Goal: Information Seeking & Learning: Learn about a topic

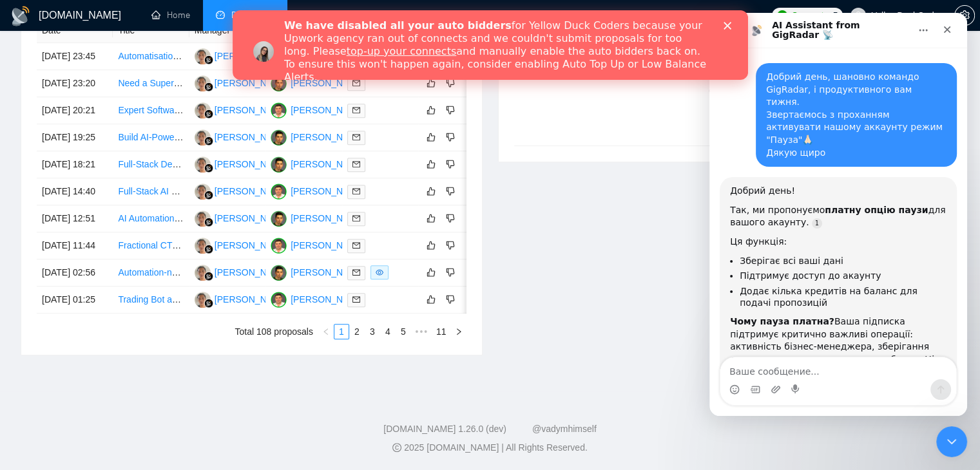
scroll to position [2154, 0]
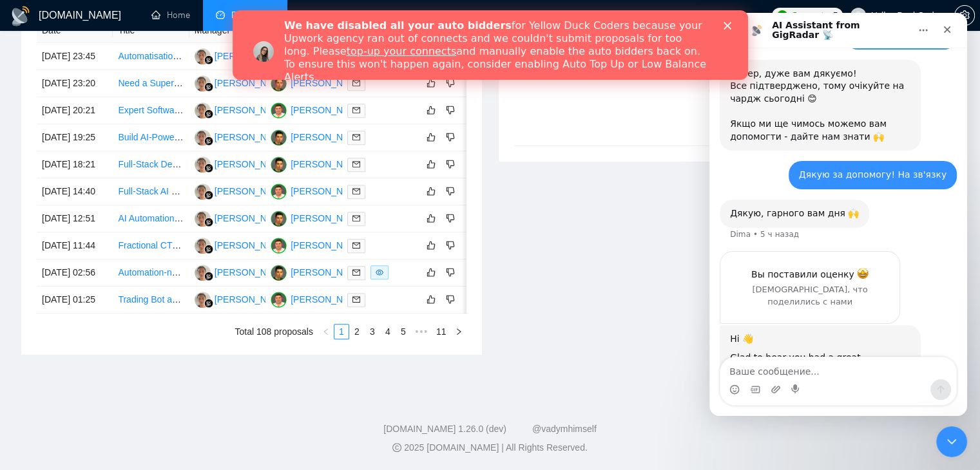
click at [725, 26] on polygon "Закрыть" at bounding box center [727, 26] width 8 height 8
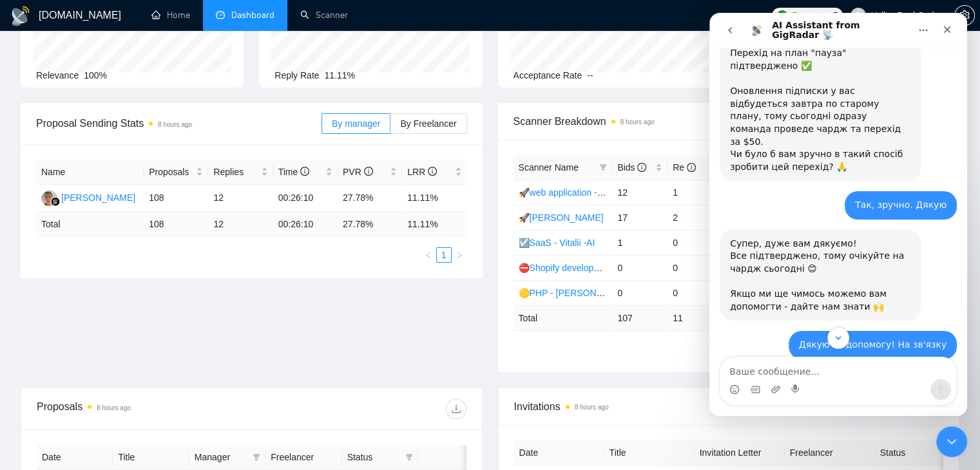
scroll to position [0, 0]
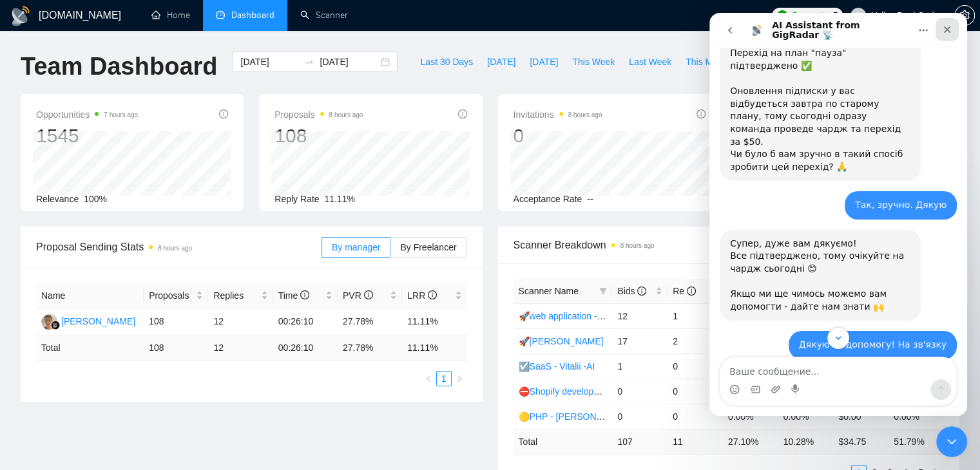
click at [949, 32] on icon "Закрыть" at bounding box center [947, 29] width 7 height 7
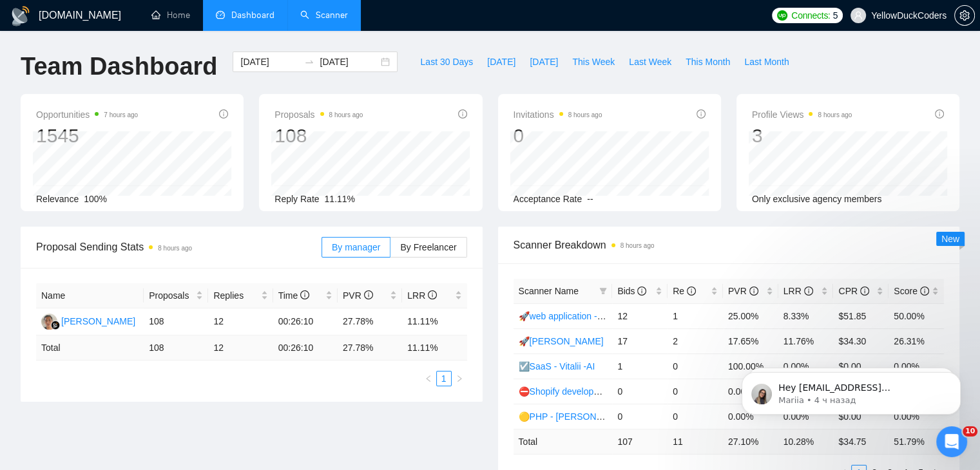
click at [327, 12] on link "Scanner" at bounding box center [324, 15] width 48 height 11
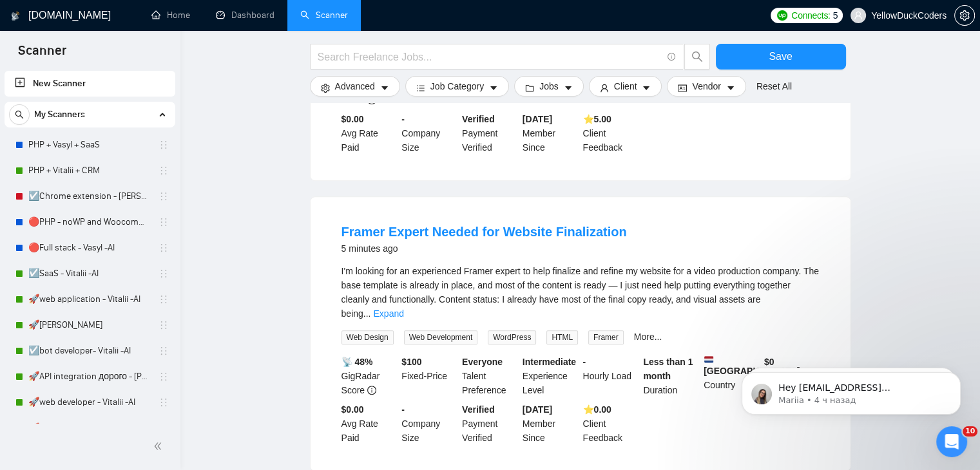
scroll to position [1216, 0]
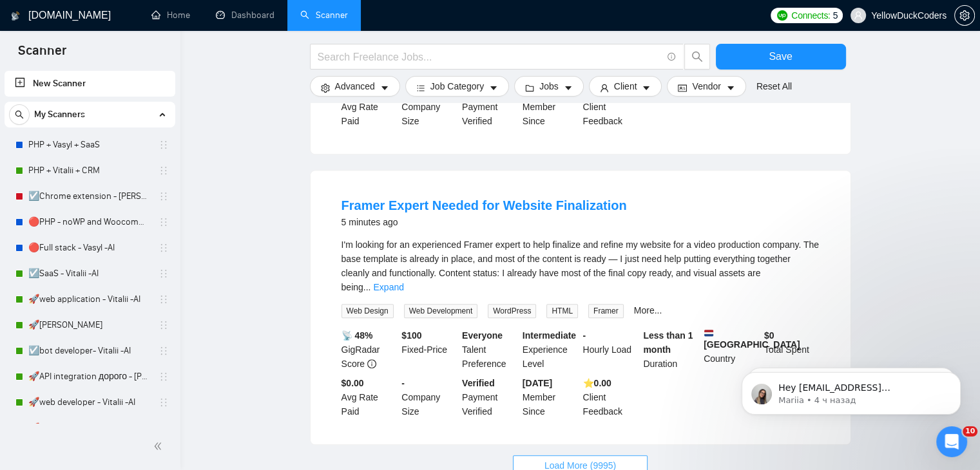
click at [596, 459] on span "Load More (9995)" at bounding box center [579, 466] width 71 height 14
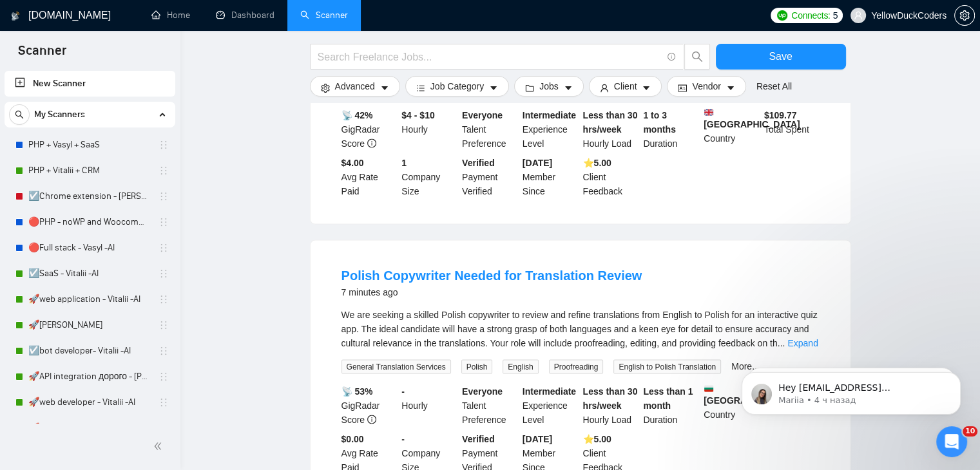
scroll to position [2658, 0]
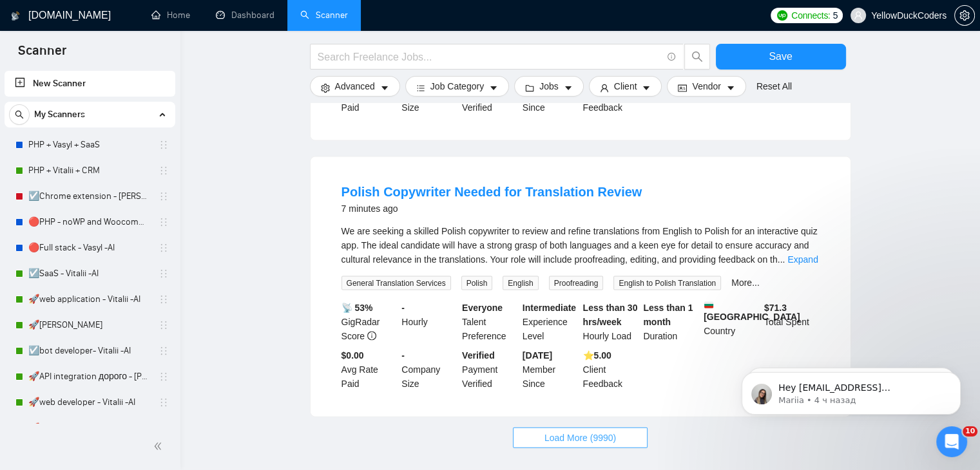
click at [593, 428] on button "Load More (9990)" at bounding box center [580, 438] width 135 height 21
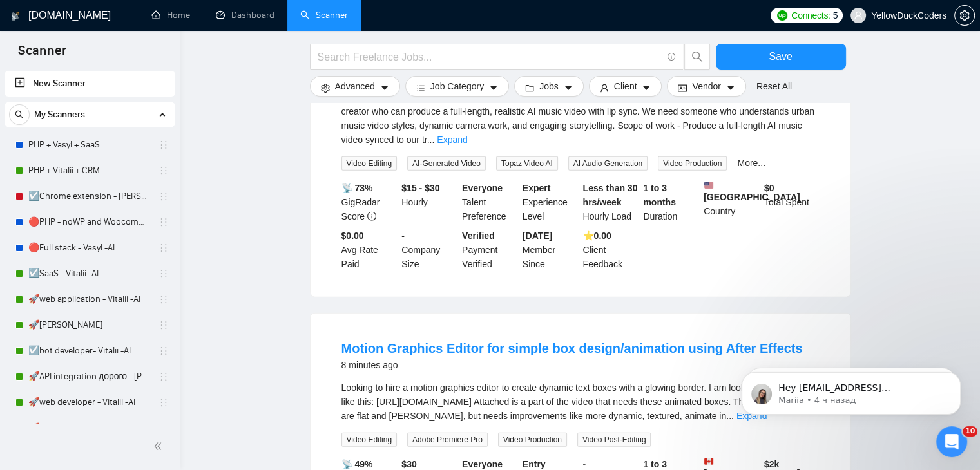
scroll to position [3089, 0]
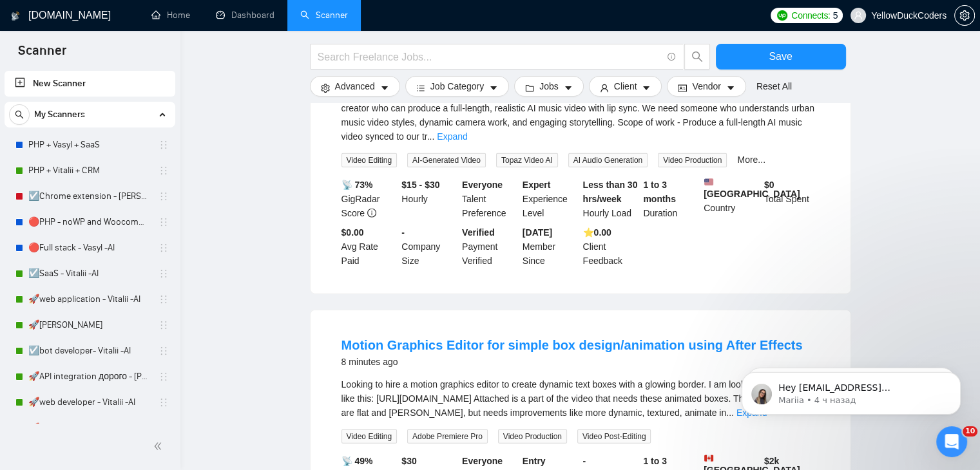
click at [593, 454] on div "- Hourly Load" at bounding box center [610, 475] width 61 height 43
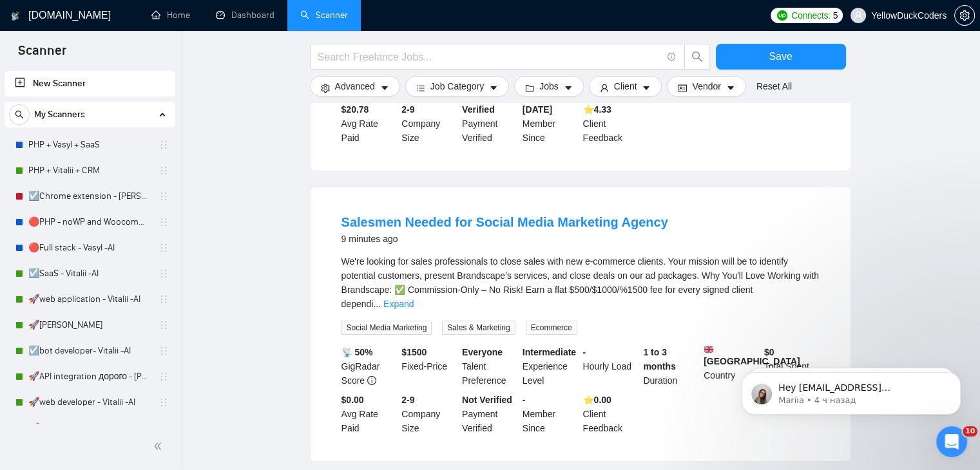
scroll to position [4061, 0]
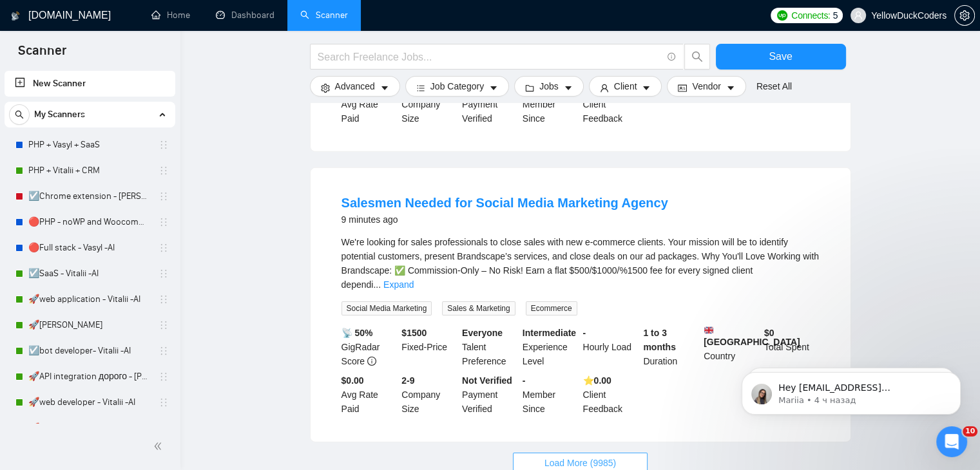
click at [604, 456] on span "Load More (9985)" at bounding box center [579, 463] width 71 height 14
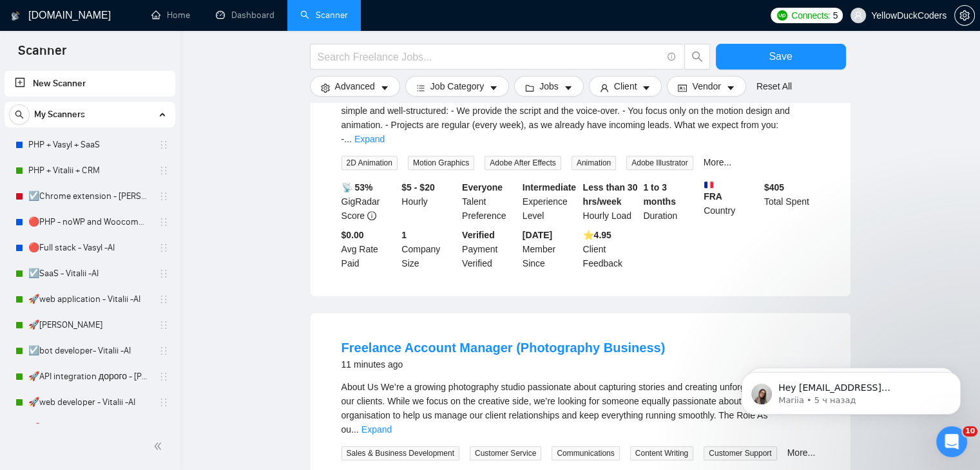
scroll to position [5455, 0]
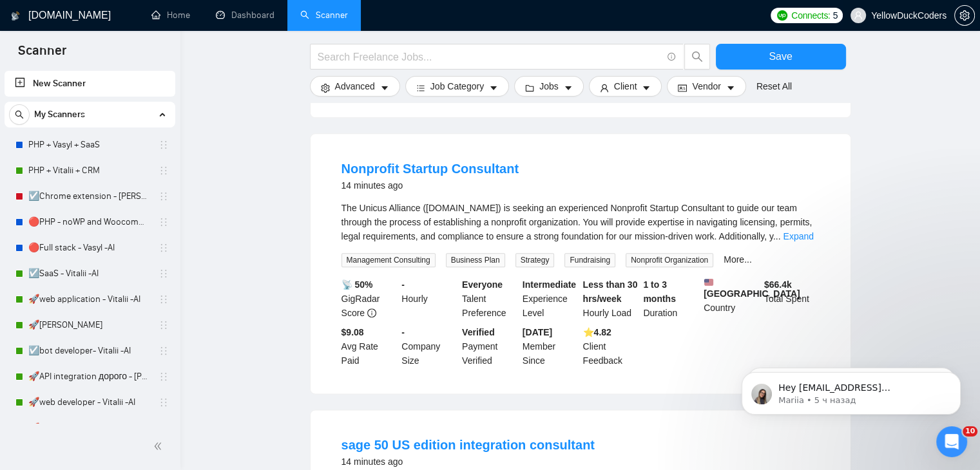
scroll to position [6423, 0]
